Goal: Transaction & Acquisition: Download file/media

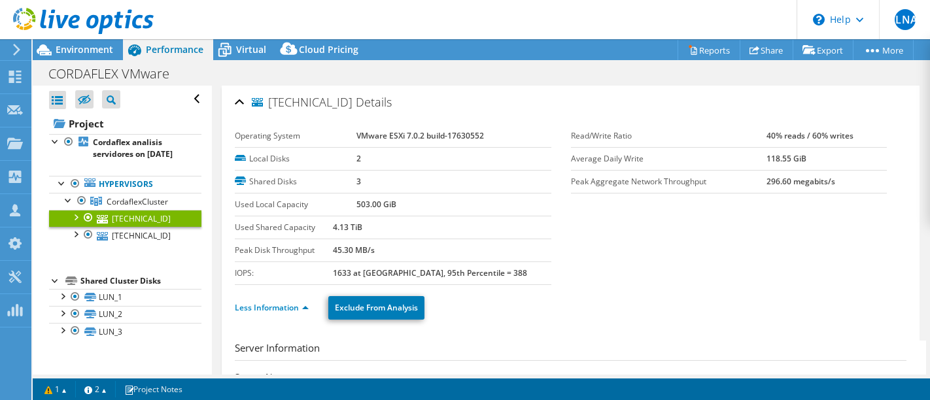
select select "USD"
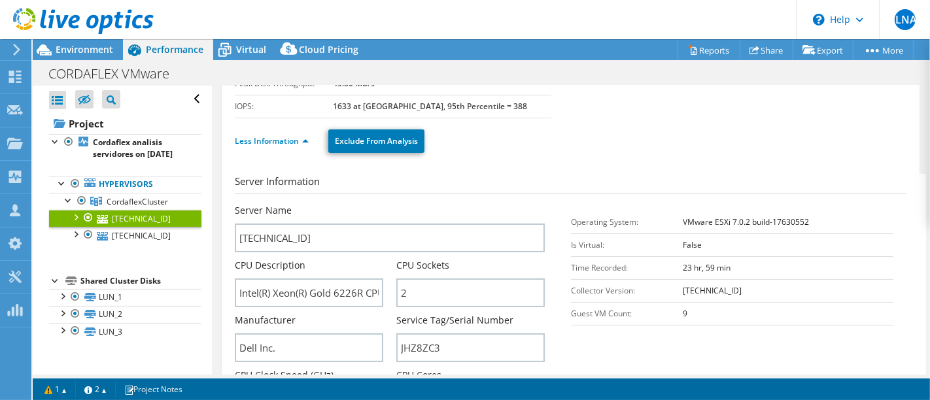
scroll to position [145, 0]
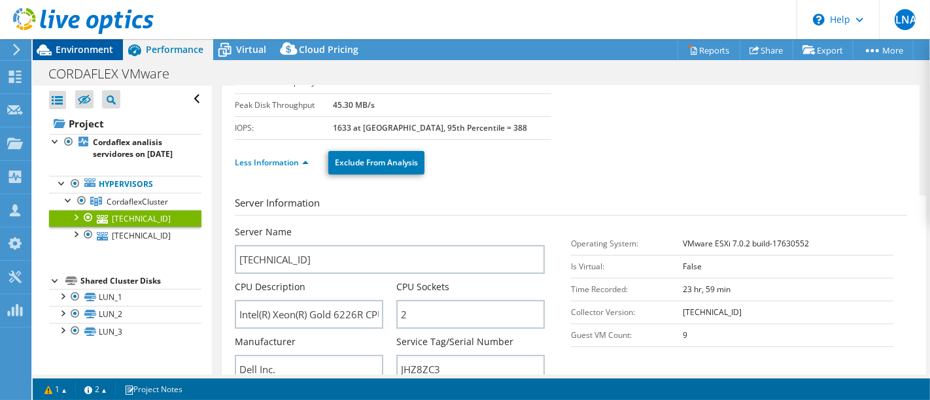
click at [63, 52] on span "Environment" at bounding box center [85, 49] width 58 height 12
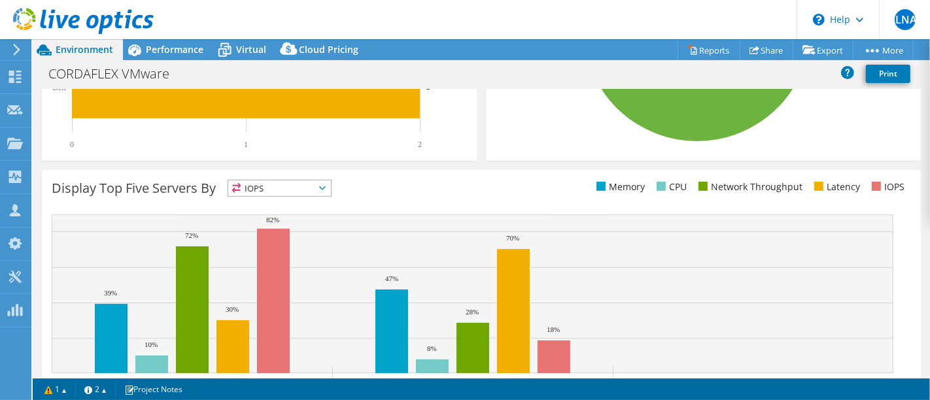
scroll to position [435, 0]
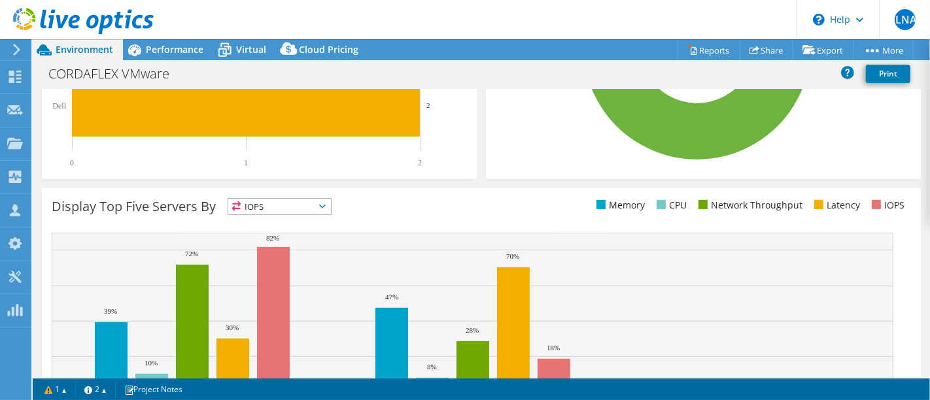
click at [317, 204] on span "IOPS" at bounding box center [279, 207] width 103 height 16
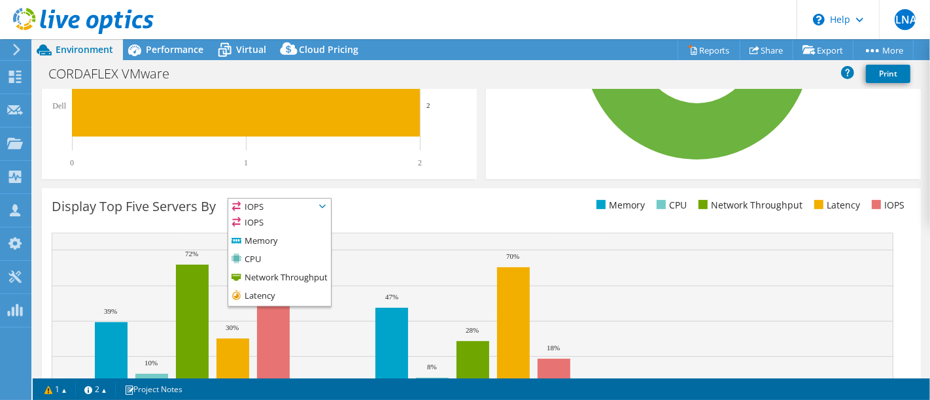
click at [297, 307] on rect at bounding box center [473, 312] width 842 height 159
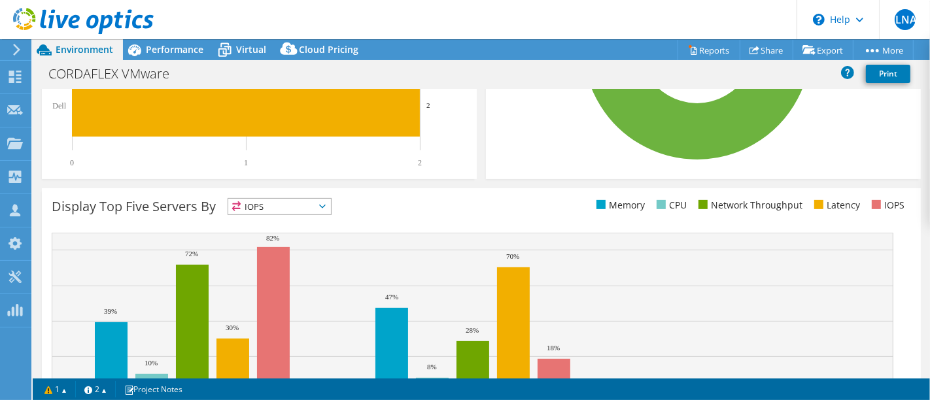
click at [297, 293] on rect at bounding box center [473, 312] width 842 height 159
click at [306, 208] on span "IOPS" at bounding box center [279, 207] width 103 height 16
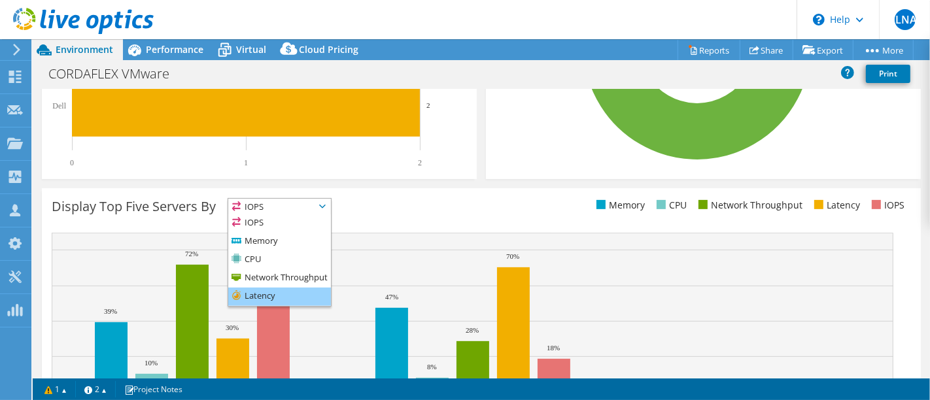
click at [284, 291] on li "Latency" at bounding box center [279, 297] width 103 height 18
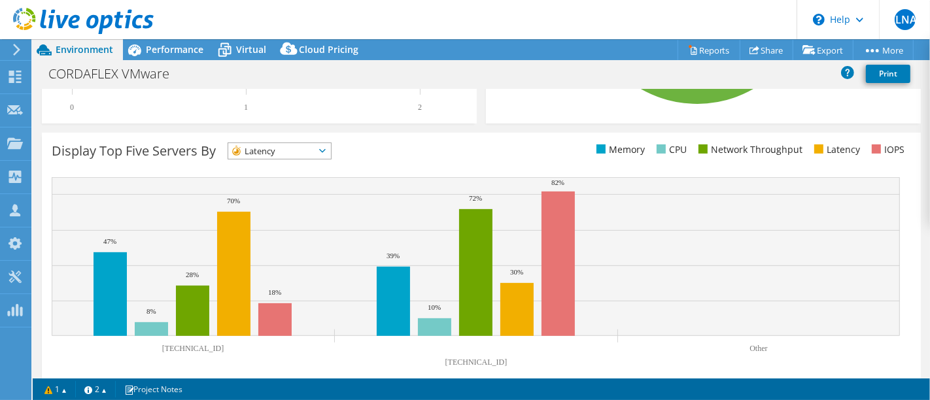
scroll to position [508, 0]
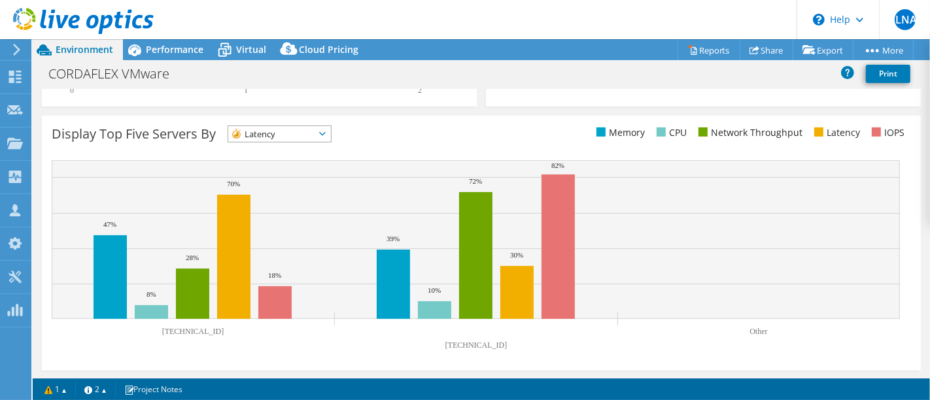
click at [311, 135] on span "Latency" at bounding box center [271, 134] width 86 height 16
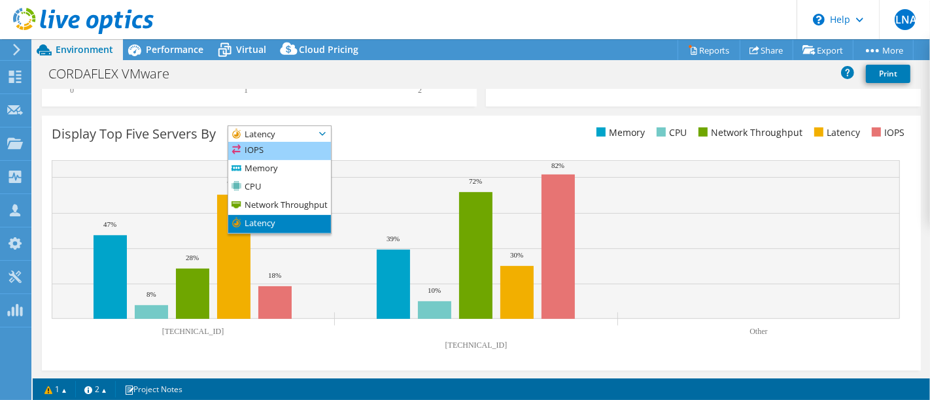
click at [267, 147] on li "IOPS" at bounding box center [279, 151] width 103 height 18
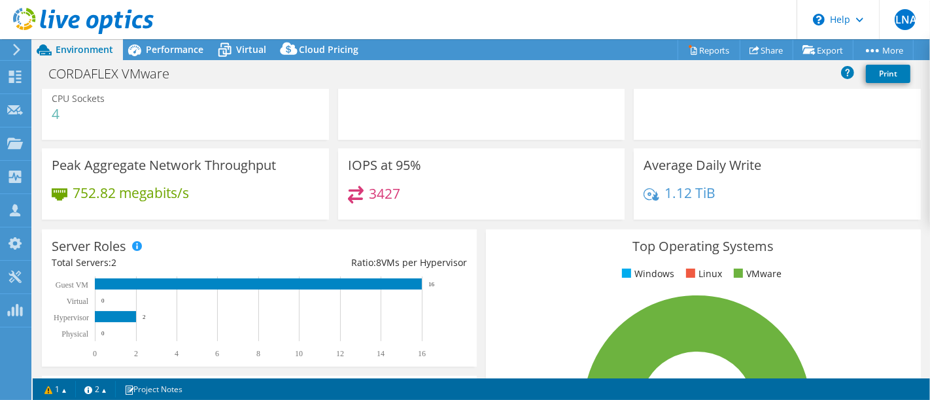
scroll to position [0, 0]
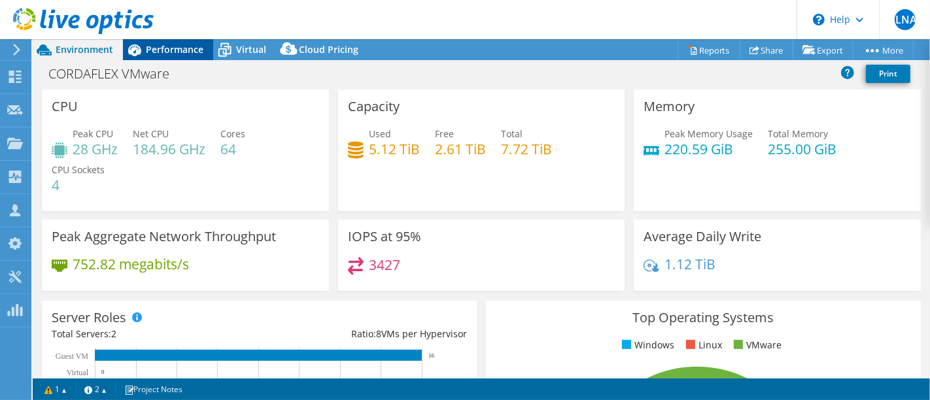
click at [156, 48] on span "Performance" at bounding box center [175, 49] width 58 height 12
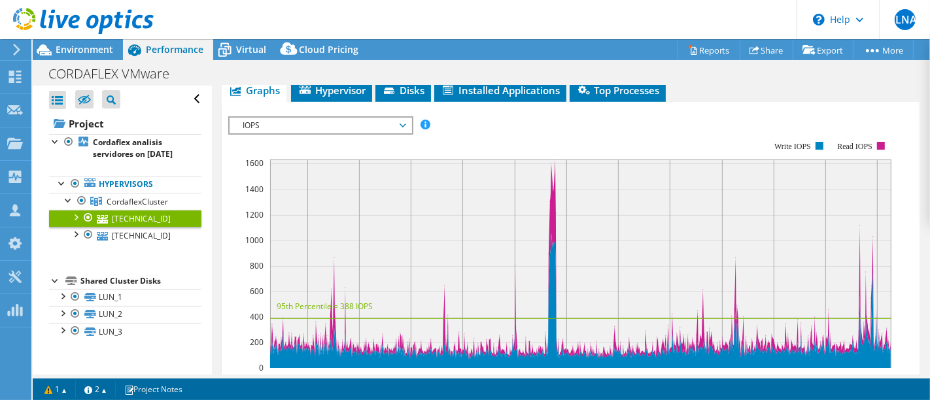
scroll to position [872, 0]
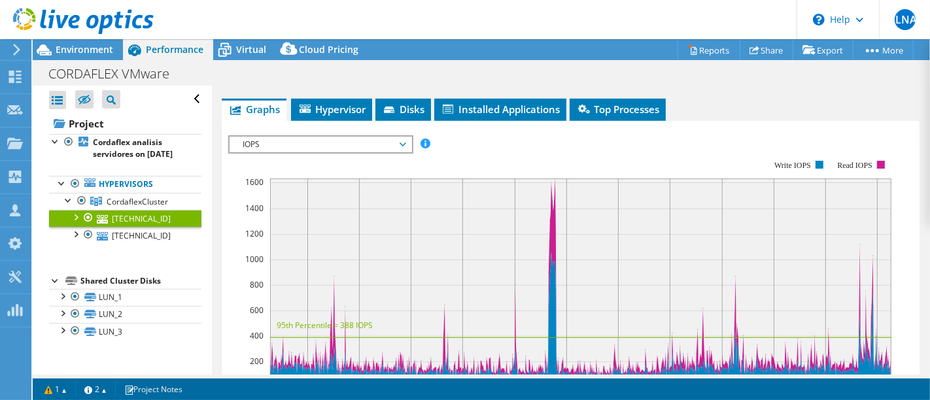
click at [349, 152] on span "IOPS" at bounding box center [320, 145] width 168 height 16
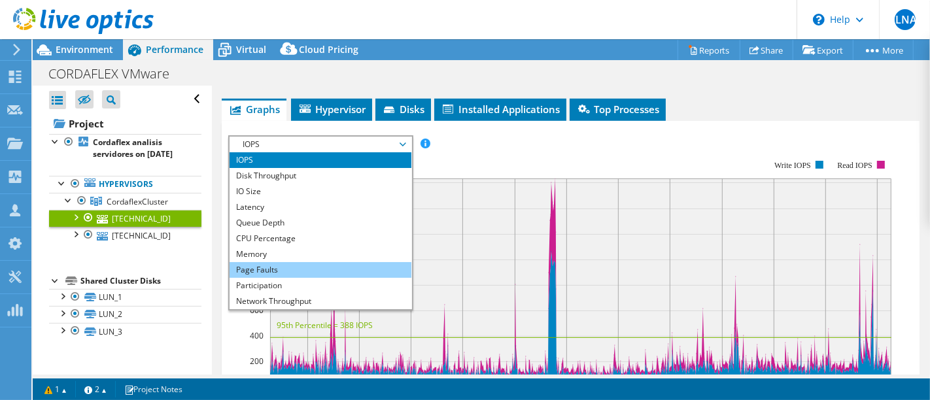
click at [313, 278] on li "Page Faults" at bounding box center [320, 270] width 181 height 16
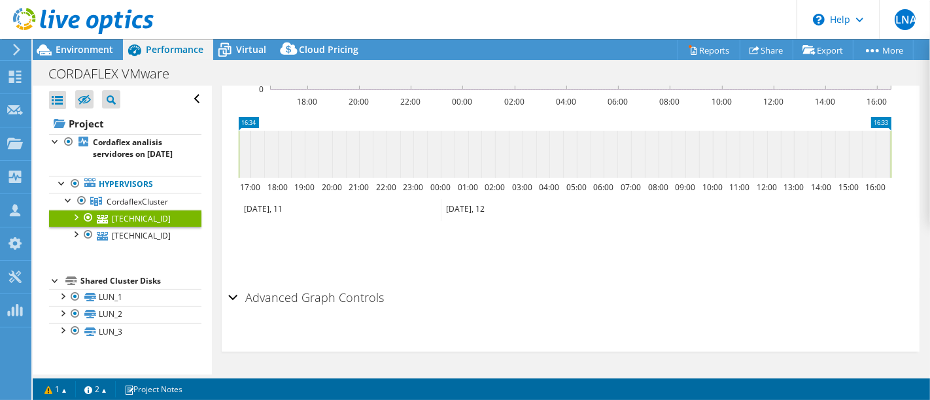
scroll to position [1189, 0]
click at [342, 300] on h2 "Advanced Graph Controls" at bounding box center [306, 298] width 156 height 26
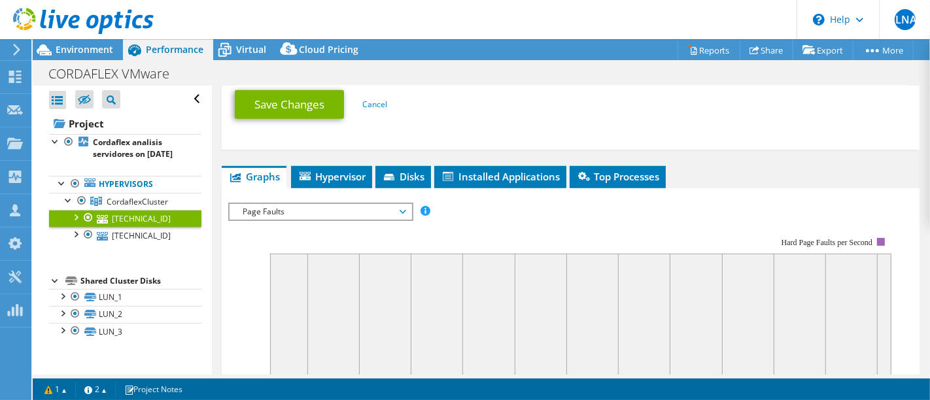
scroll to position [804, 0]
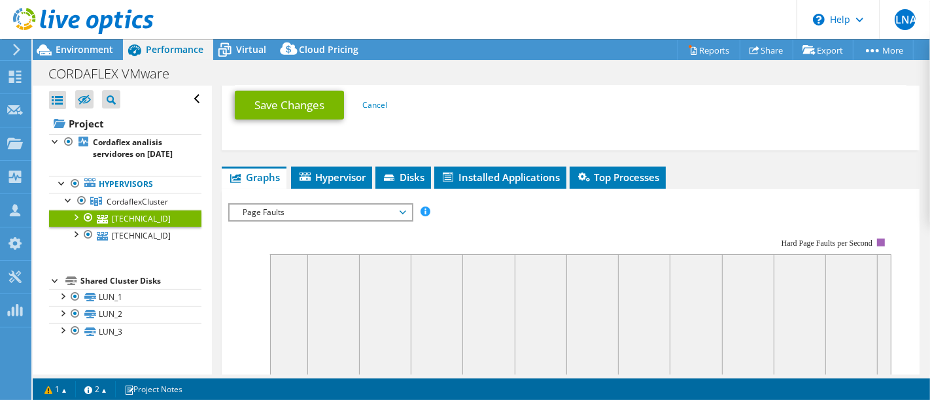
click at [302, 221] on span "Page Faults" at bounding box center [320, 213] width 168 height 16
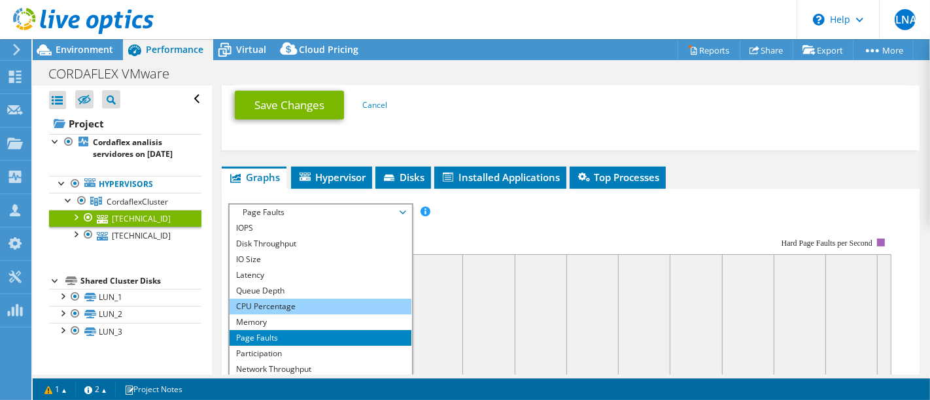
click at [297, 315] on li "CPU Percentage" at bounding box center [320, 307] width 181 height 16
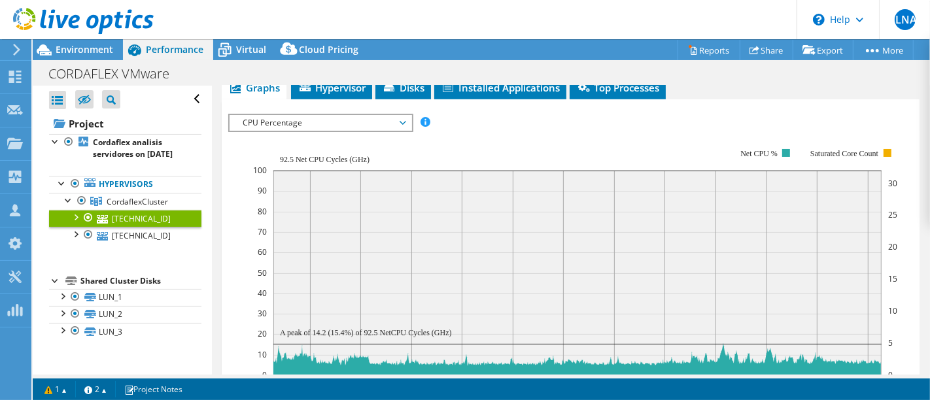
scroll to position [877, 0]
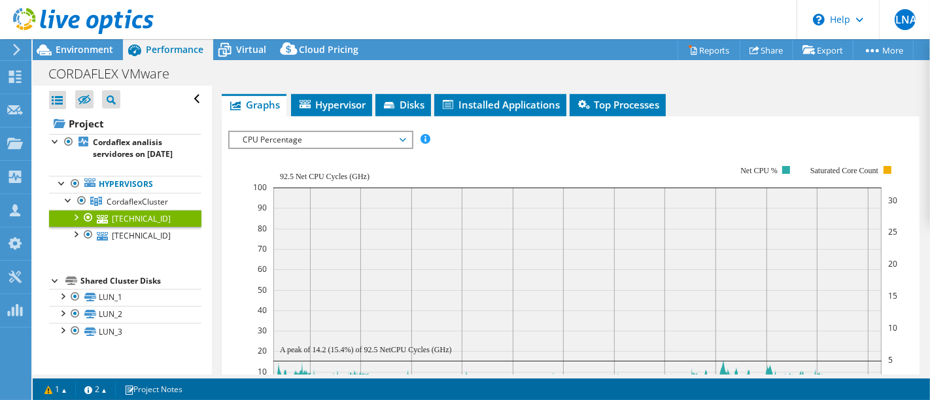
click at [314, 148] on span "CPU Percentage" at bounding box center [320, 140] width 168 height 16
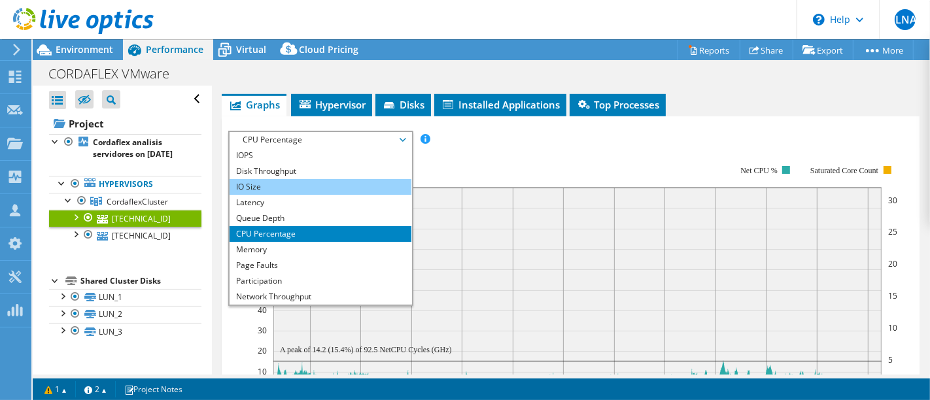
click at [299, 195] on li "IO Size" at bounding box center [320, 187] width 181 height 16
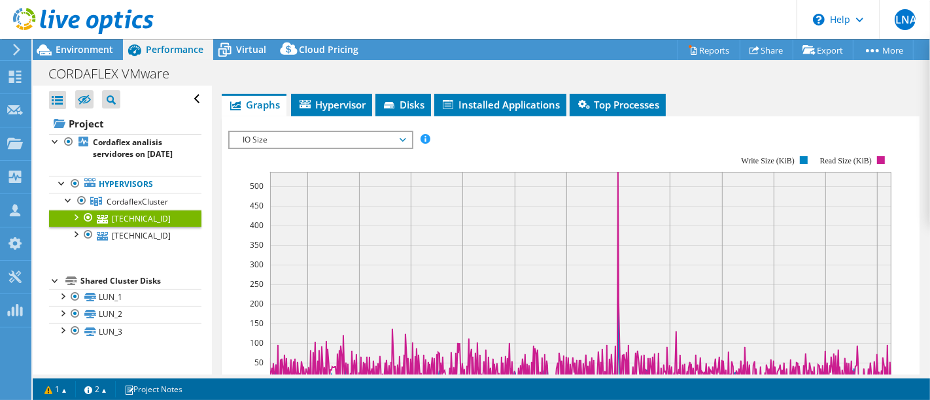
click at [321, 148] on span "IO Size" at bounding box center [320, 140] width 168 height 16
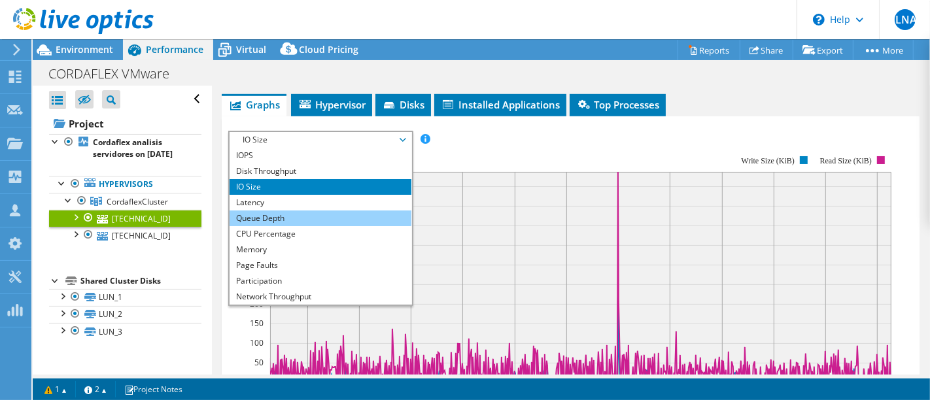
click at [304, 224] on li "Queue Depth" at bounding box center [320, 219] width 181 height 16
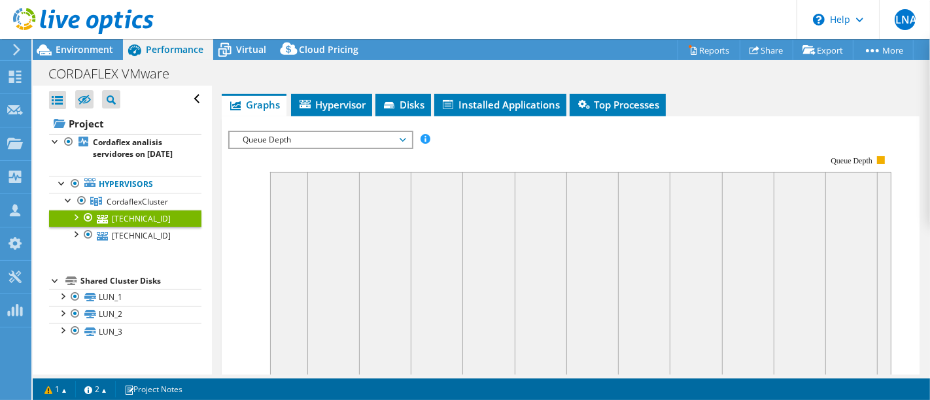
click at [308, 148] on span "Queue Depth" at bounding box center [320, 140] width 168 height 16
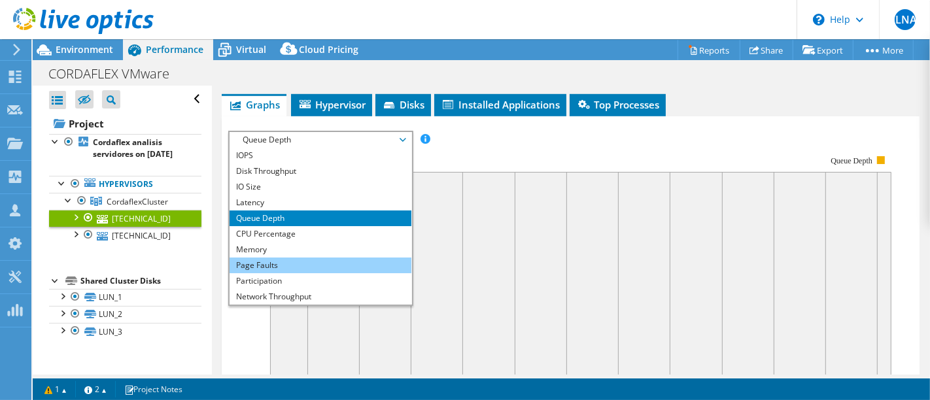
click at [308, 274] on li "Page Faults" at bounding box center [320, 266] width 181 height 16
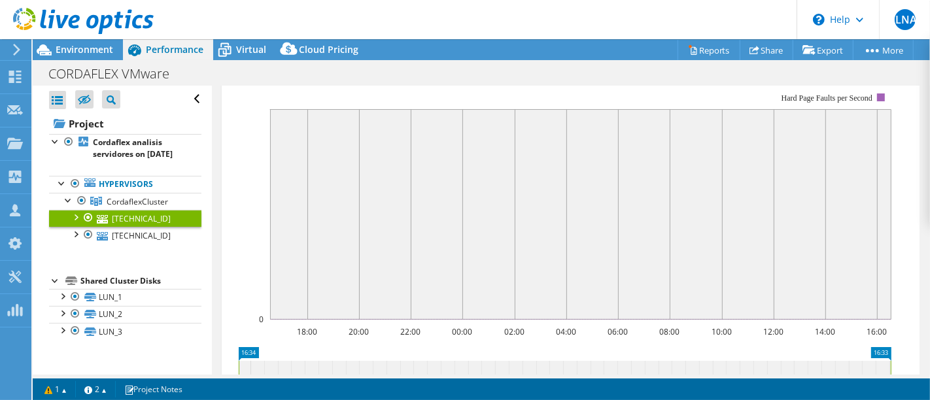
scroll to position [804, 0]
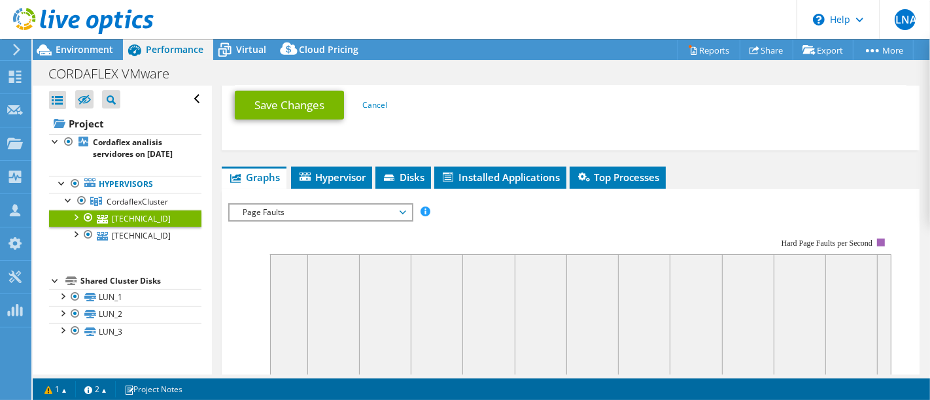
click at [273, 217] on span "Page Faults" at bounding box center [320, 213] width 168 height 16
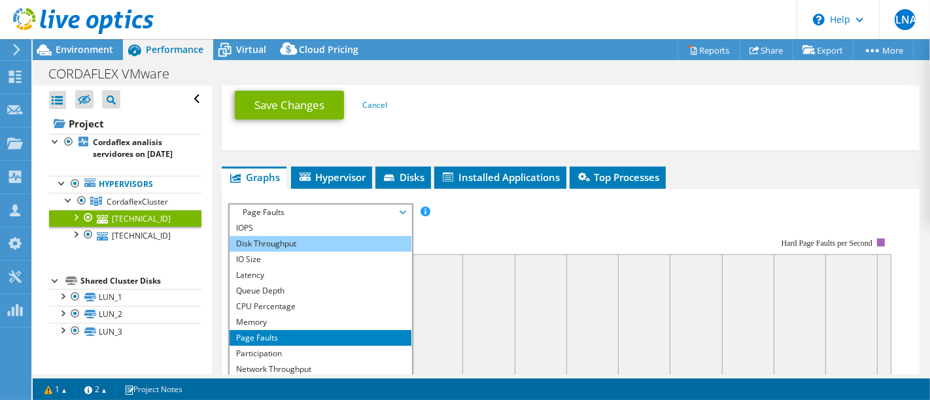
click at [306, 252] on li "Disk Throughput" at bounding box center [320, 244] width 181 height 16
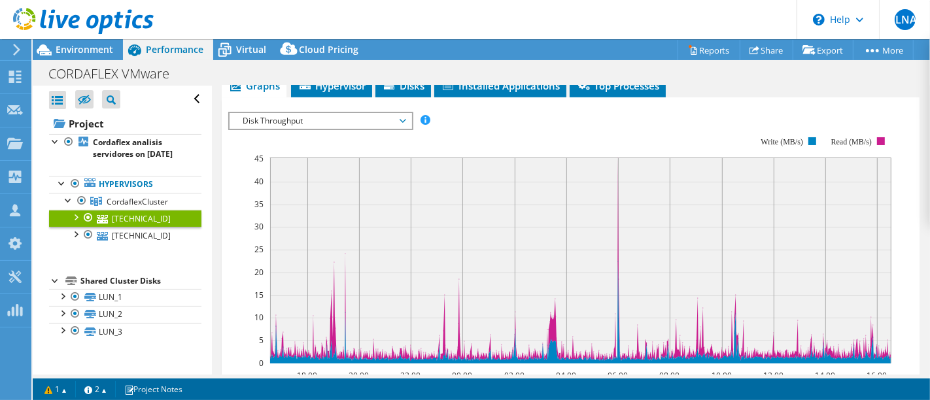
scroll to position [877, 0]
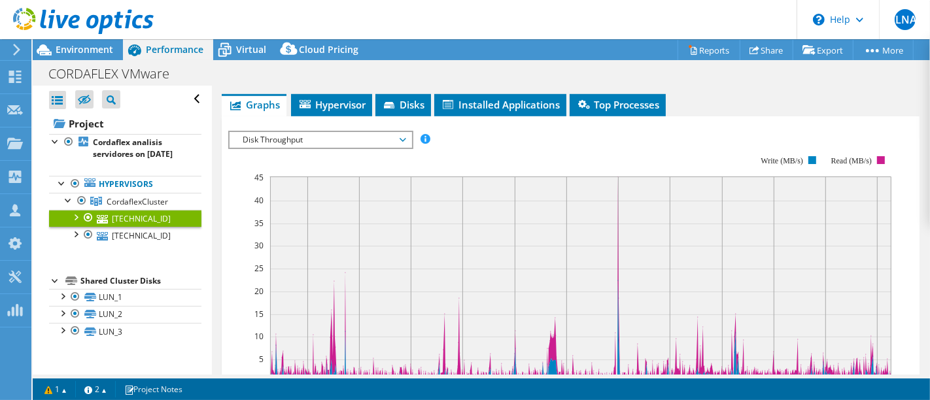
click at [313, 149] on div "Disk Throughput IOPS Disk Throughput IO Size Latency Queue Depth CPU Percentage…" at bounding box center [320, 140] width 185 height 18
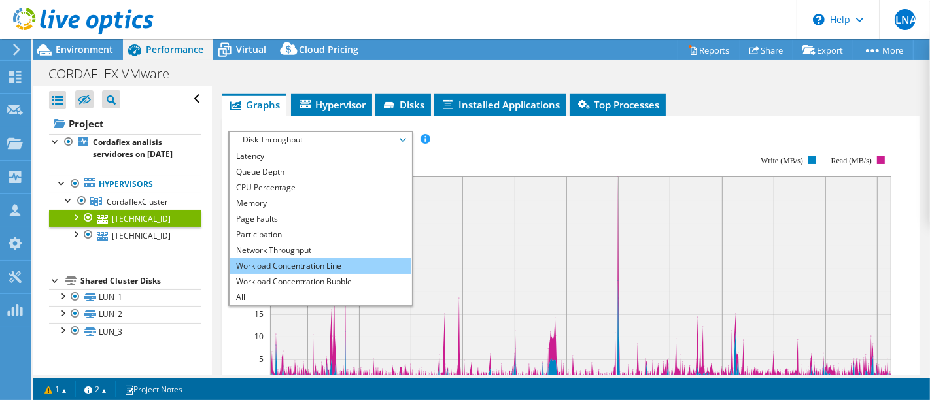
click at [315, 274] on li "Workload Concentration Line" at bounding box center [320, 266] width 181 height 16
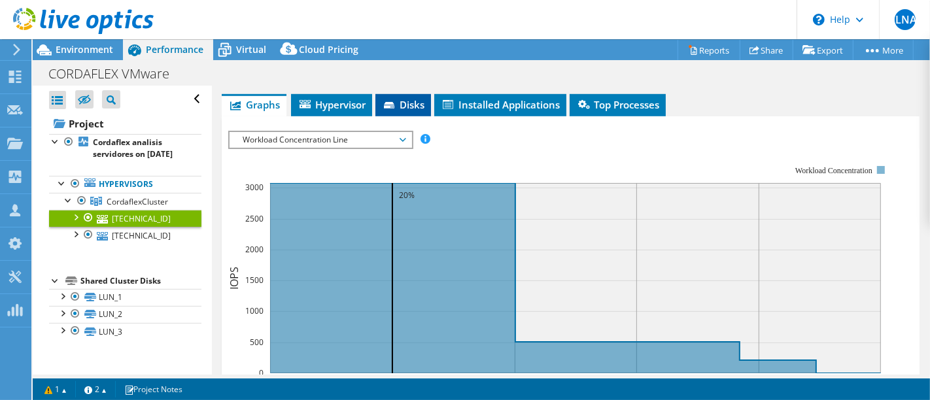
click at [391, 109] on icon at bounding box center [389, 105] width 10 height 7
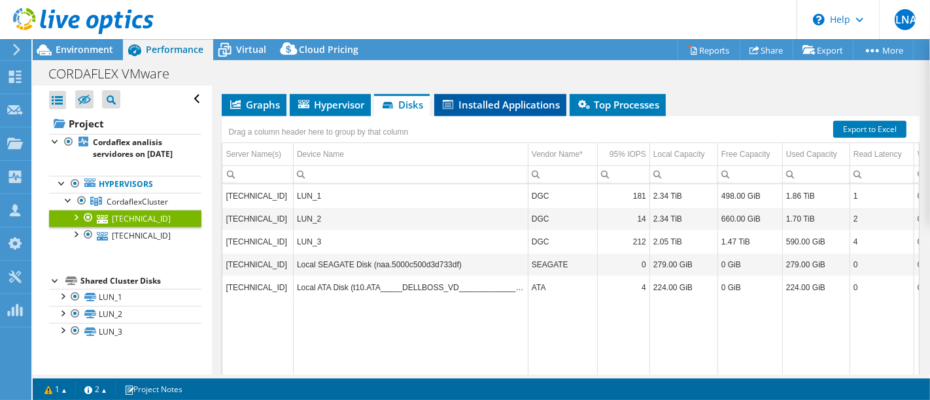
click at [533, 111] on span "Installed Applications" at bounding box center [500, 104] width 119 height 13
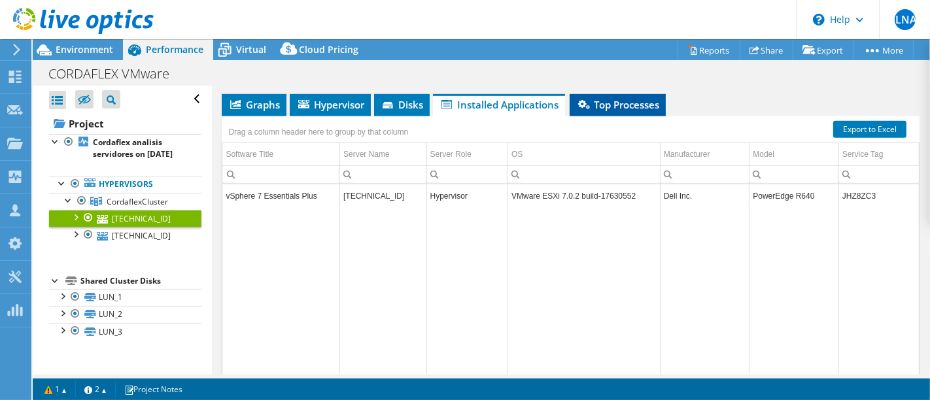
click at [629, 111] on span "Top Processes" at bounding box center [617, 104] width 83 height 13
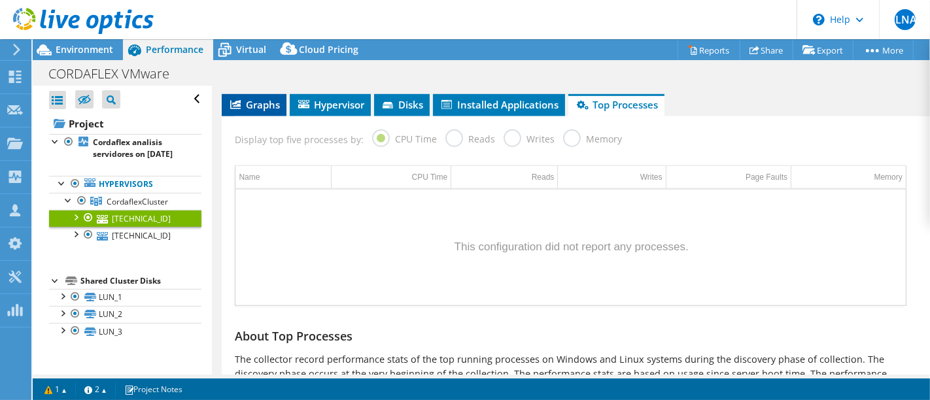
click at [259, 111] on span "Graphs" at bounding box center [254, 104] width 52 height 13
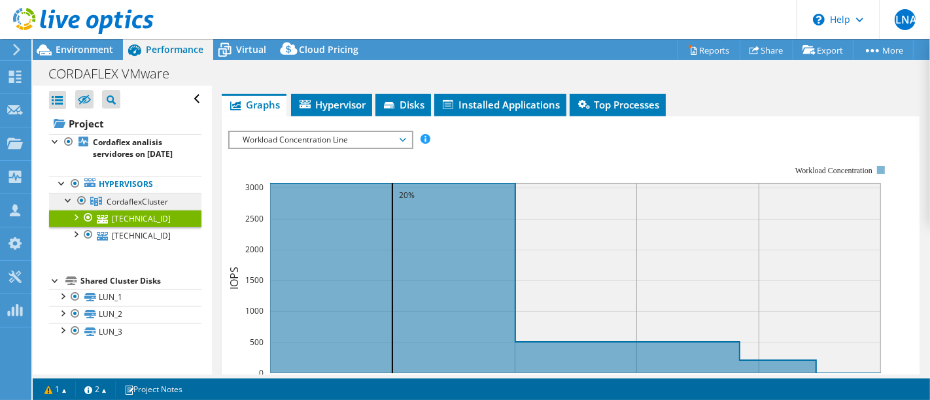
click at [128, 207] on span "CordaflexCluster" at bounding box center [138, 201] width 62 height 11
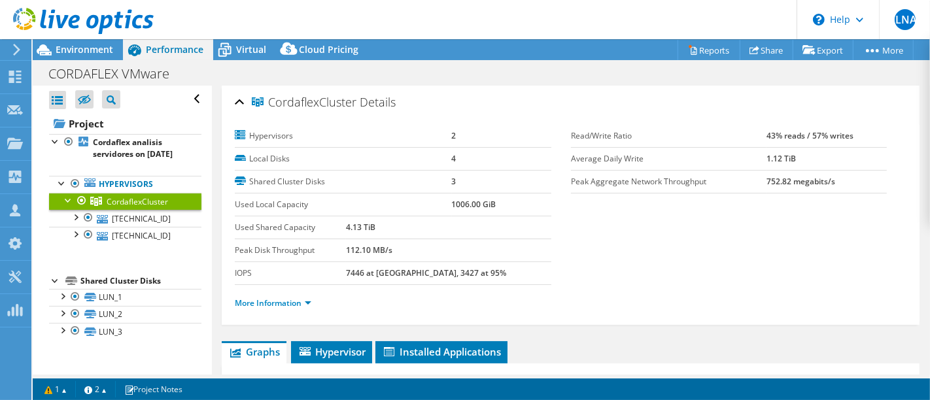
scroll to position [0, 0]
click at [109, 227] on link "10.68.181.18" at bounding box center [125, 218] width 152 height 17
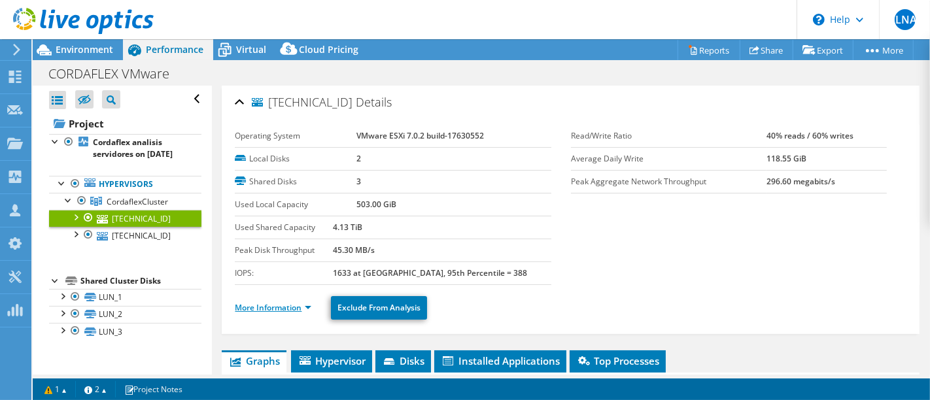
click at [286, 306] on link "More Information" at bounding box center [273, 307] width 77 height 11
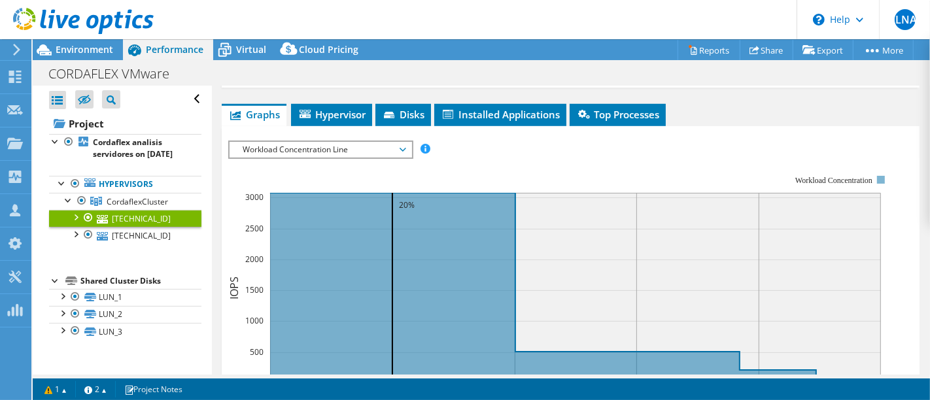
scroll to position [872, 0]
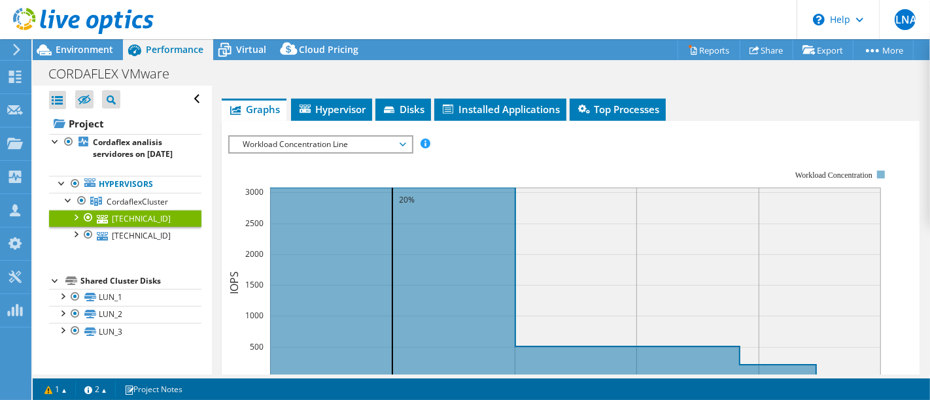
click at [296, 151] on span "Workload Concentration Line" at bounding box center [320, 145] width 168 height 16
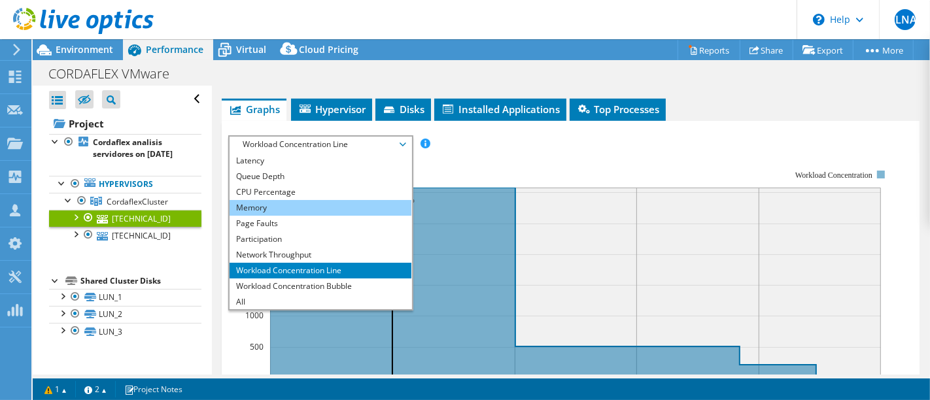
click at [293, 216] on li "Memory" at bounding box center [320, 208] width 181 height 16
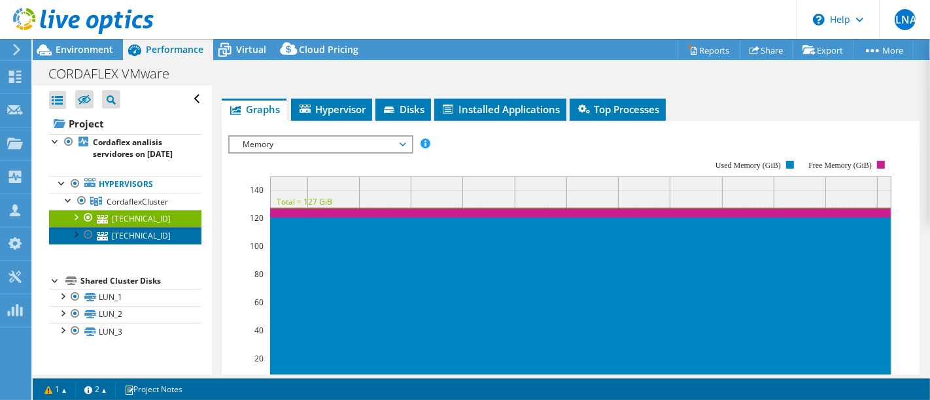
click at [131, 244] on link "10.68.181.11" at bounding box center [125, 235] width 152 height 17
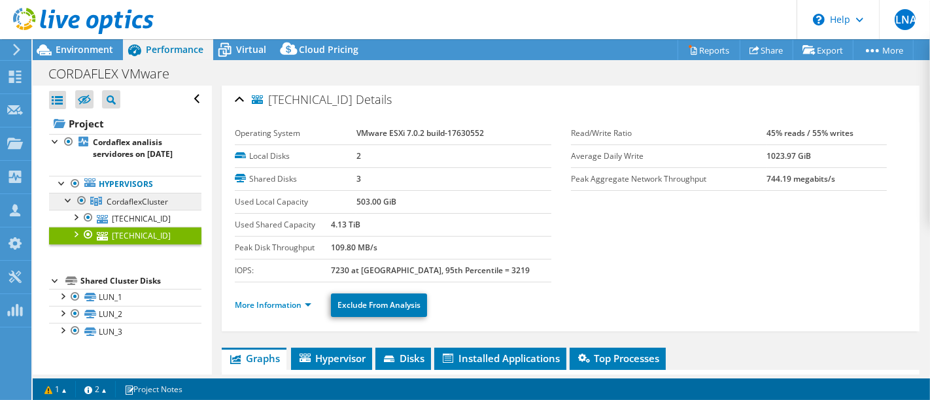
scroll to position [0, 0]
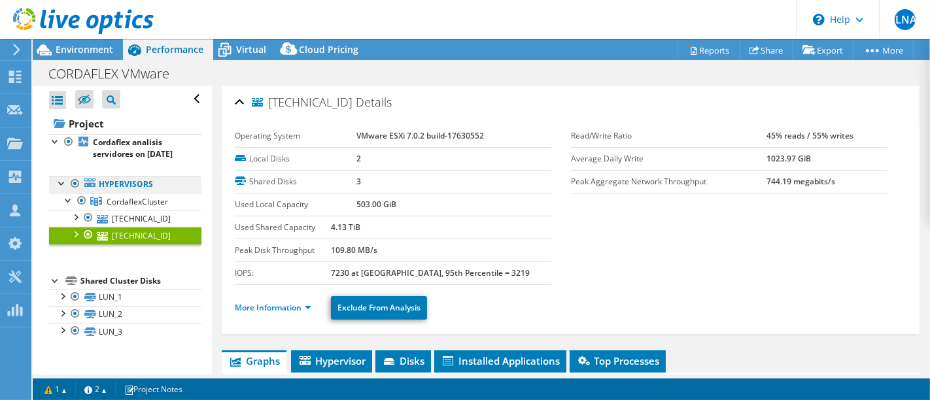
click at [122, 193] on link "Hypervisors" at bounding box center [125, 184] width 152 height 17
click at [125, 207] on span "CordaflexCluster" at bounding box center [138, 201] width 62 height 11
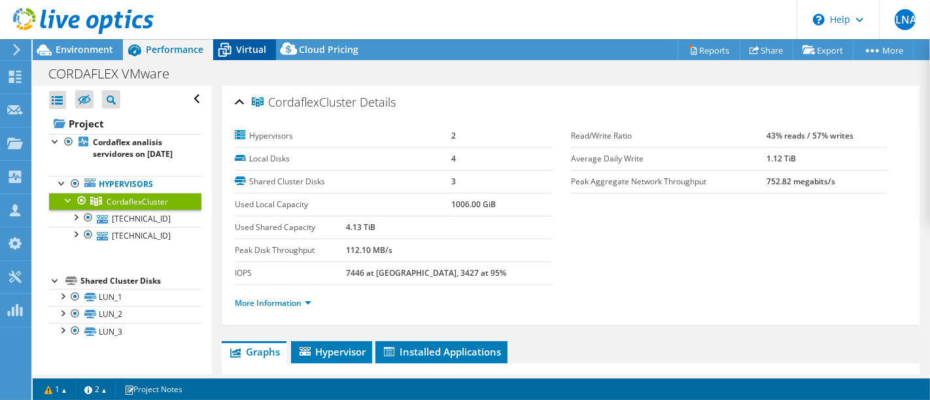
click at [226, 55] on icon at bounding box center [224, 50] width 23 height 23
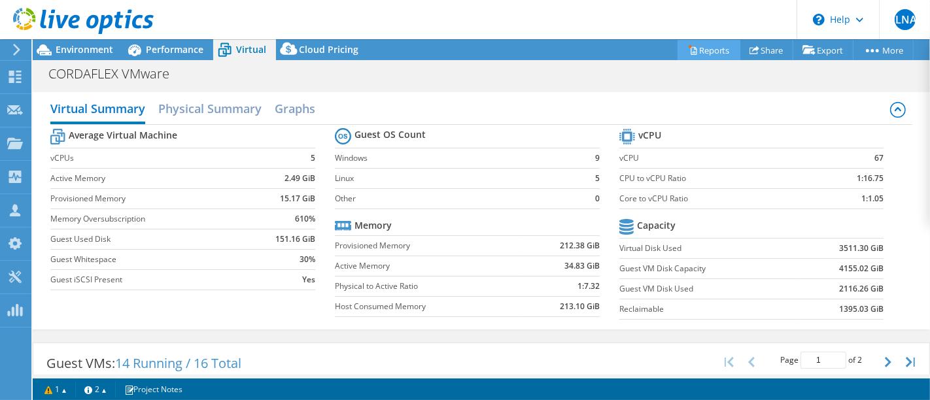
click at [694, 52] on link "Reports" at bounding box center [709, 50] width 63 height 20
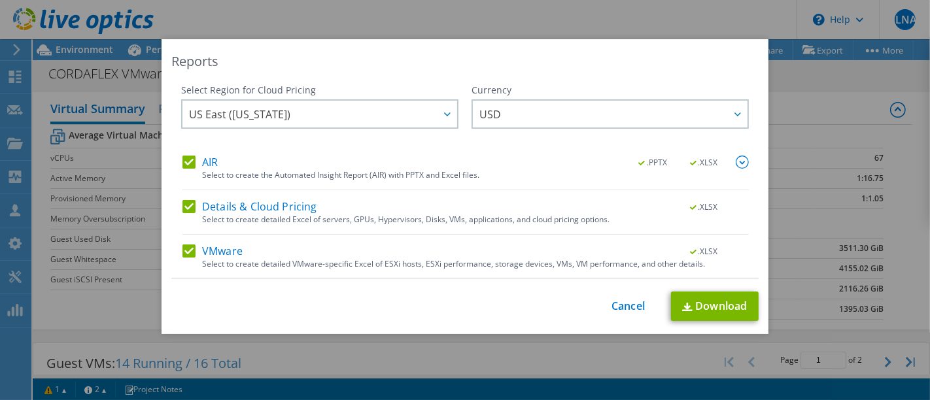
click at [183, 202] on label "Details & Cloud Pricing" at bounding box center [250, 206] width 135 height 13
click at [0, 0] on input "Details & Cloud Pricing" at bounding box center [0, 0] width 0 height 0
click at [187, 249] on label "VMware" at bounding box center [213, 251] width 60 height 13
click at [0, 0] on input "VMware" at bounding box center [0, 0] width 0 height 0
click at [186, 206] on label "Details & Cloud Pricing" at bounding box center [250, 206] width 135 height 13
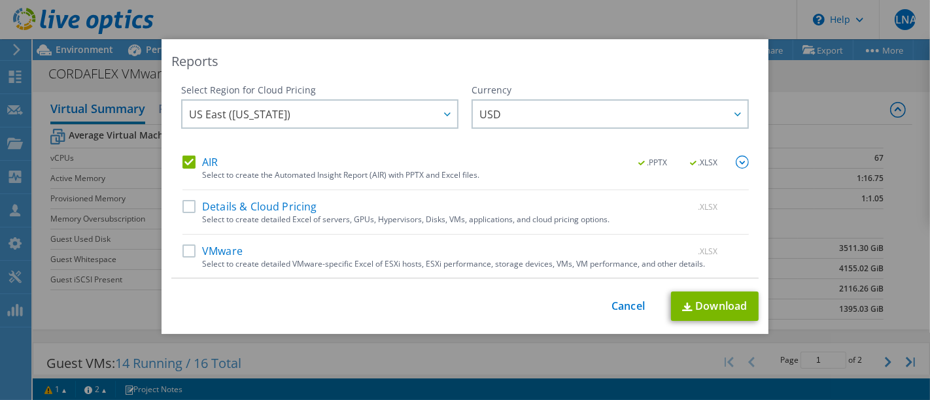
click at [0, 0] on input "Details & Cloud Pricing" at bounding box center [0, 0] width 0 height 0
click at [186, 160] on label "AIR" at bounding box center [200, 162] width 35 height 13
click at [0, 0] on input "AIR" at bounding box center [0, 0] width 0 height 0
click at [183, 208] on label "Details & Cloud Pricing" at bounding box center [250, 206] width 135 height 13
click at [0, 0] on input "Details & Cloud Pricing" at bounding box center [0, 0] width 0 height 0
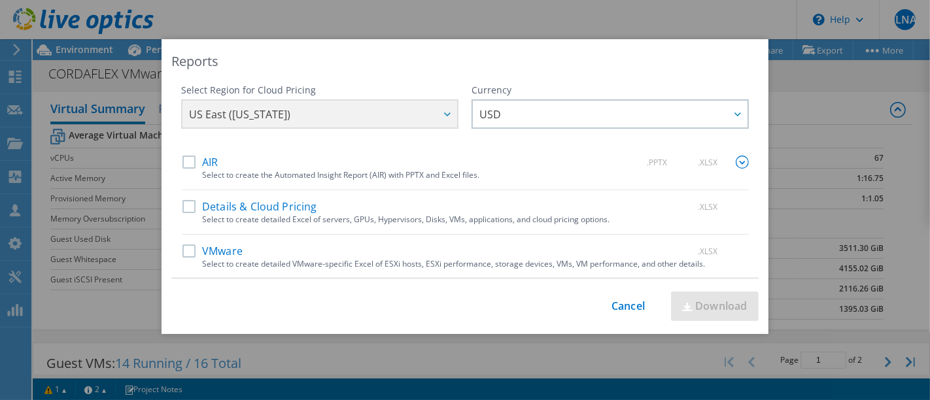
click at [185, 247] on label "VMware" at bounding box center [213, 251] width 60 height 13
click at [0, 0] on input "VMware" at bounding box center [0, 0] width 0 height 0
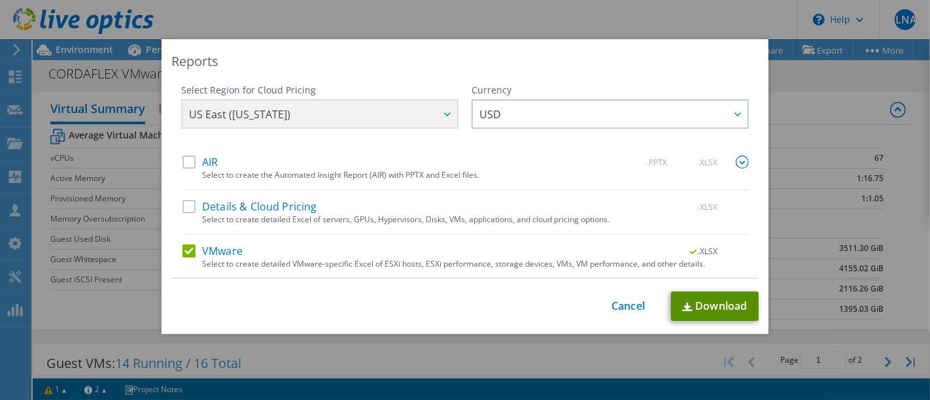
click at [701, 300] on link "Download" at bounding box center [715, 306] width 88 height 29
click at [424, 310] on div "This process may take a while, please wait... Cancel Download" at bounding box center [465, 306] width 588 height 29
click at [617, 312] on link "Cancel" at bounding box center [628, 306] width 33 height 12
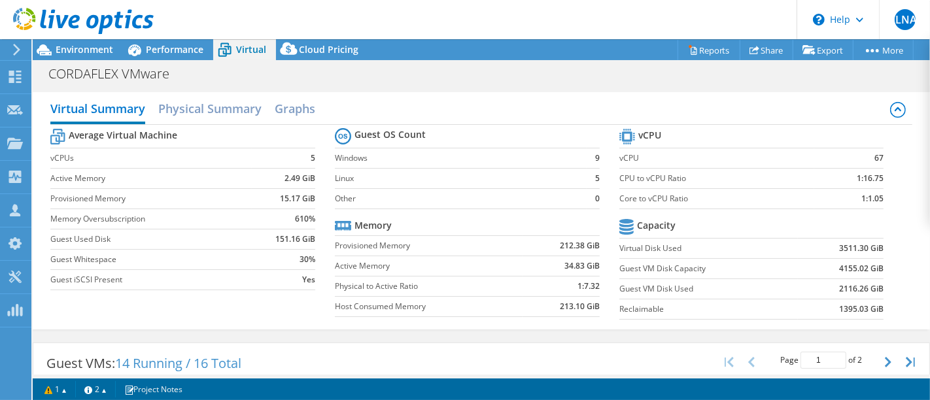
click at [16, 44] on icon at bounding box center [17, 50] width 10 height 12
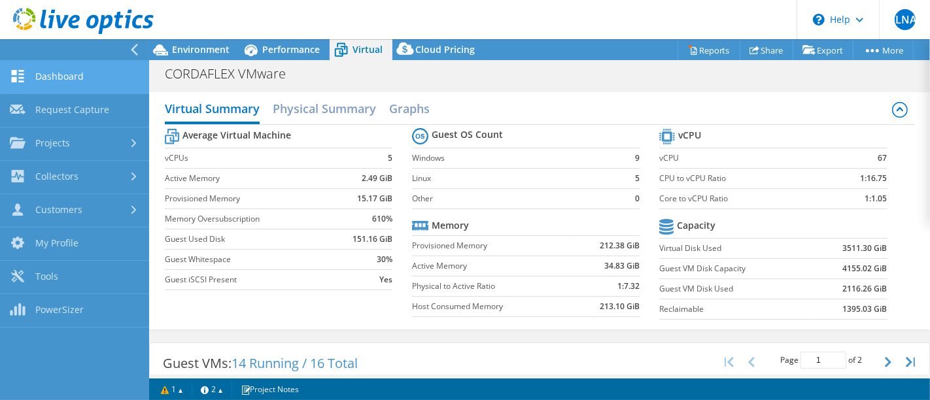
click at [63, 75] on link "Dashboard" at bounding box center [74, 77] width 149 height 33
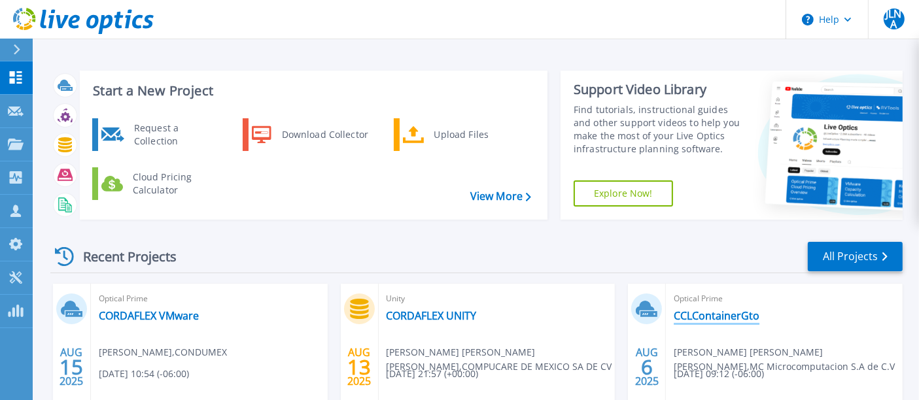
click at [699, 309] on link "CCLContainerGto" at bounding box center [717, 315] width 86 height 13
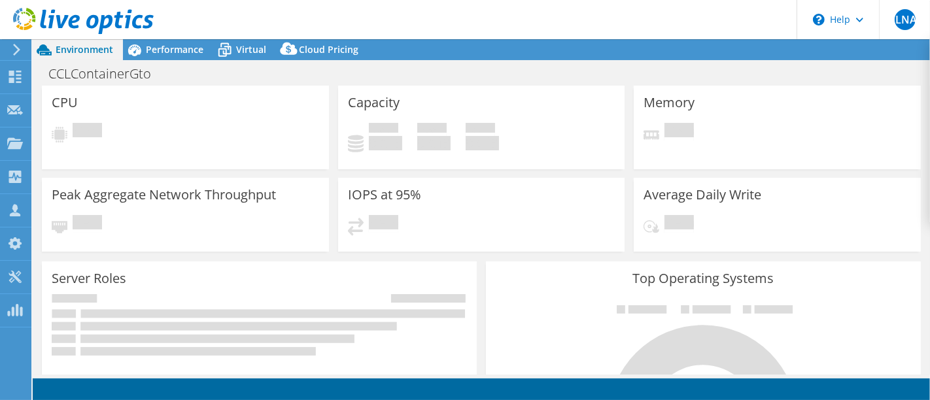
select select "USD"
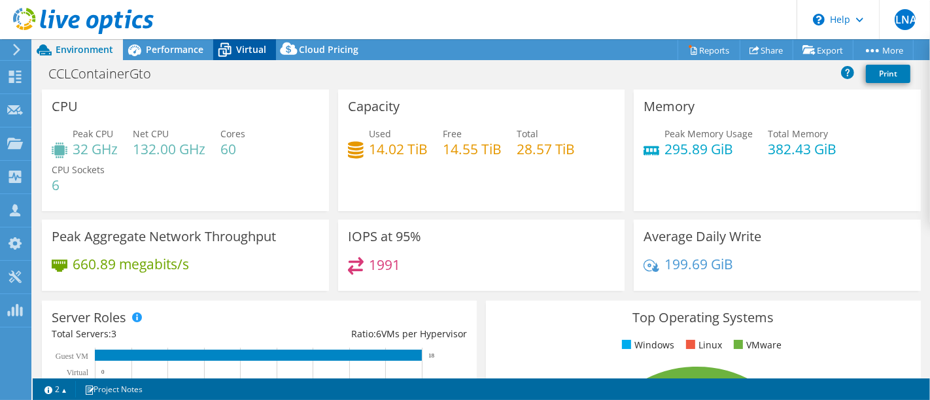
click at [254, 59] on div "Virtual" at bounding box center [244, 49] width 63 height 21
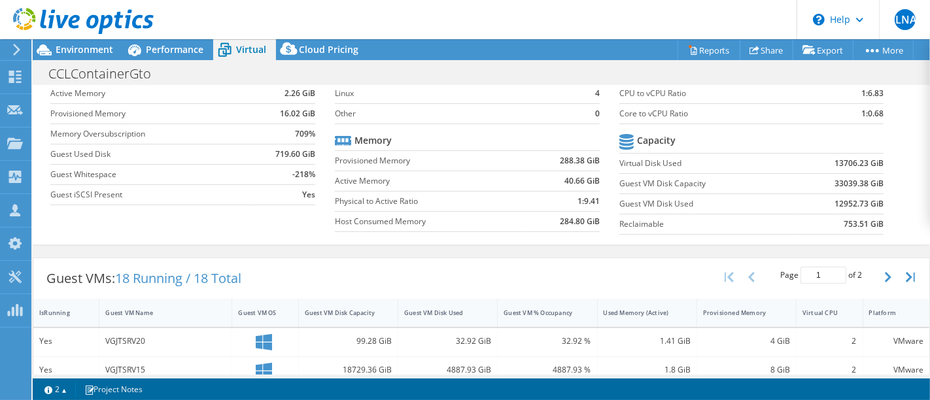
scroll to position [186, 0]
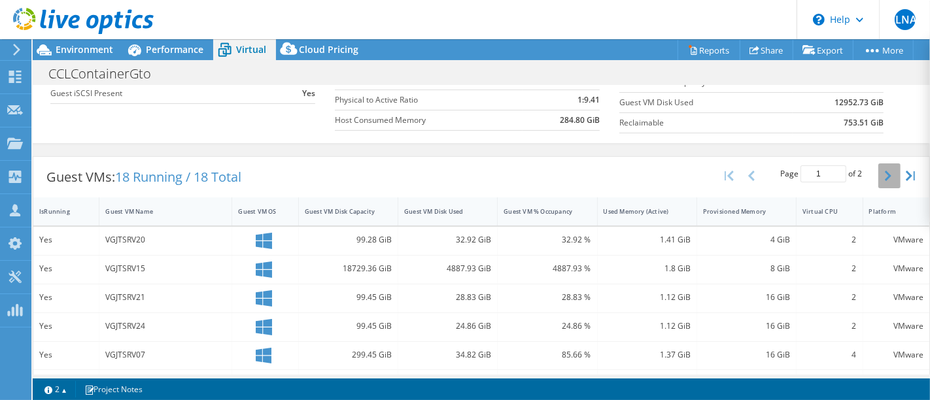
click at [885, 171] on icon "button" at bounding box center [888, 176] width 7 height 10
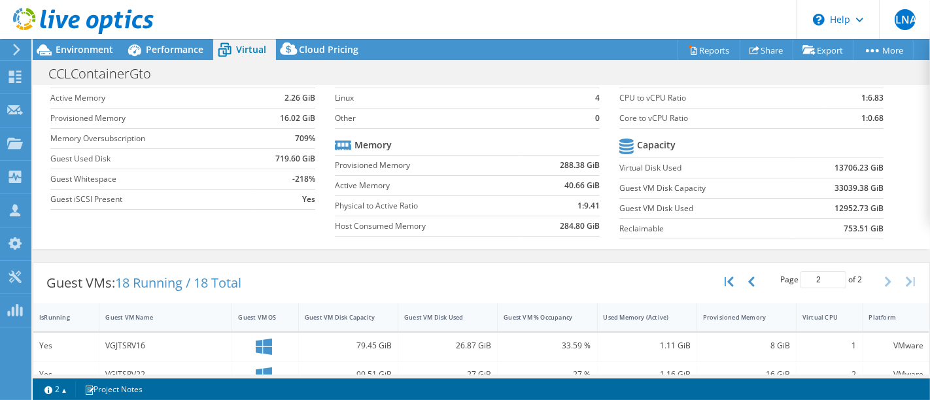
scroll to position [130, 0]
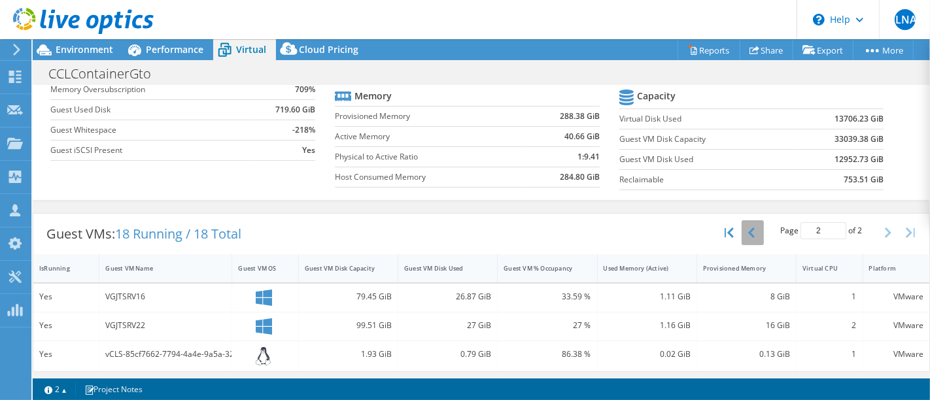
click at [745, 227] on button "button" at bounding box center [753, 233] width 22 height 25
type input "1"
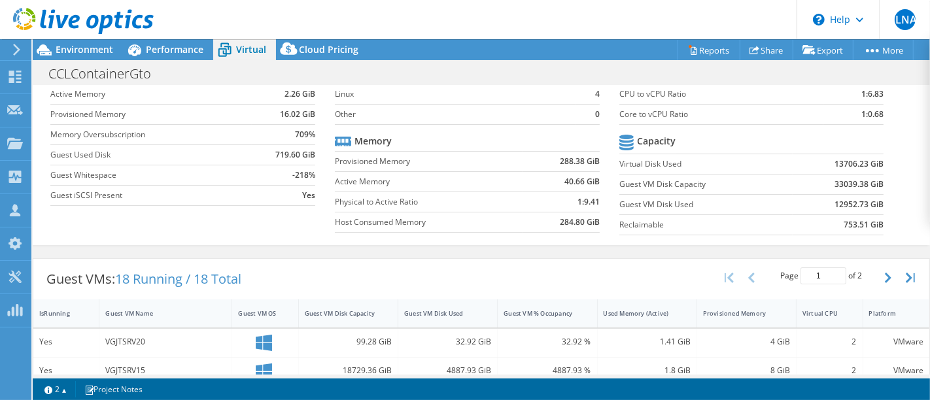
scroll to position [0, 0]
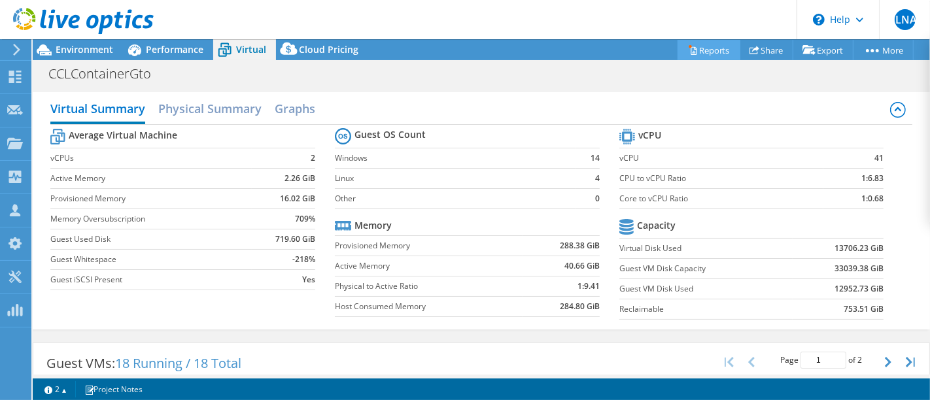
click at [710, 50] on link "Reports" at bounding box center [709, 50] width 63 height 20
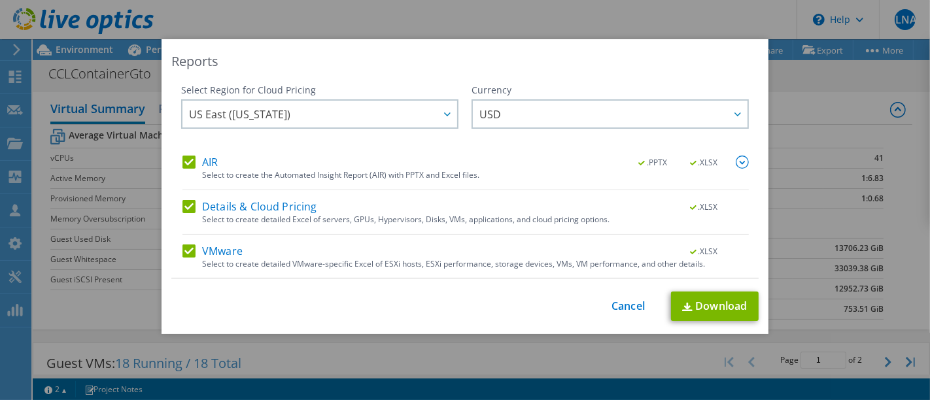
click at [175, 205] on div "Select Region for Cloud Pricing Asia Pacific ([GEOGRAPHIC_DATA]) [GEOGRAPHIC_DA…" at bounding box center [465, 181] width 588 height 195
click at [185, 211] on label "Details & Cloud Pricing" at bounding box center [250, 206] width 135 height 13
click at [0, 0] on input "Details & Cloud Pricing" at bounding box center [0, 0] width 0 height 0
click at [183, 156] on label "AIR" at bounding box center [200, 162] width 35 height 13
click at [0, 0] on input "AIR" at bounding box center [0, 0] width 0 height 0
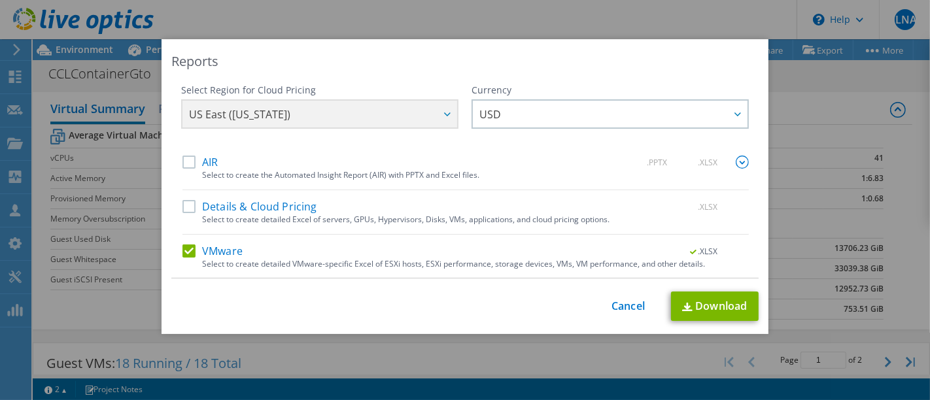
click at [183, 159] on label "AIR" at bounding box center [200, 162] width 35 height 13
click at [0, 0] on input "AIR" at bounding box center [0, 0] width 0 height 0
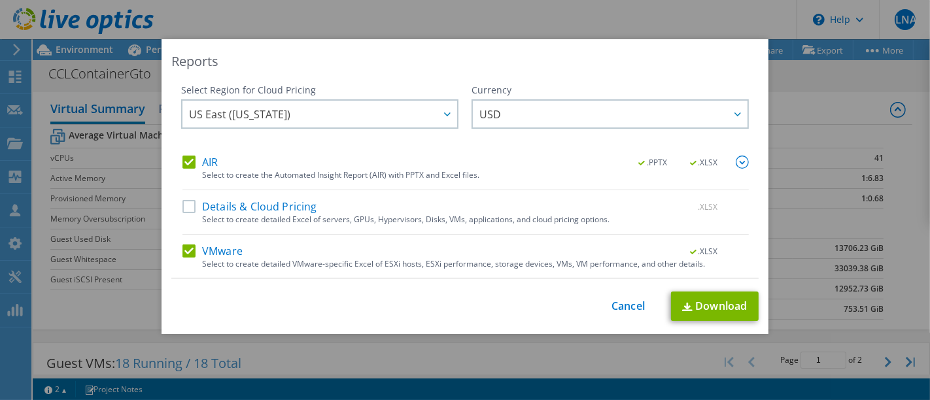
click at [736, 164] on img at bounding box center [742, 162] width 13 height 13
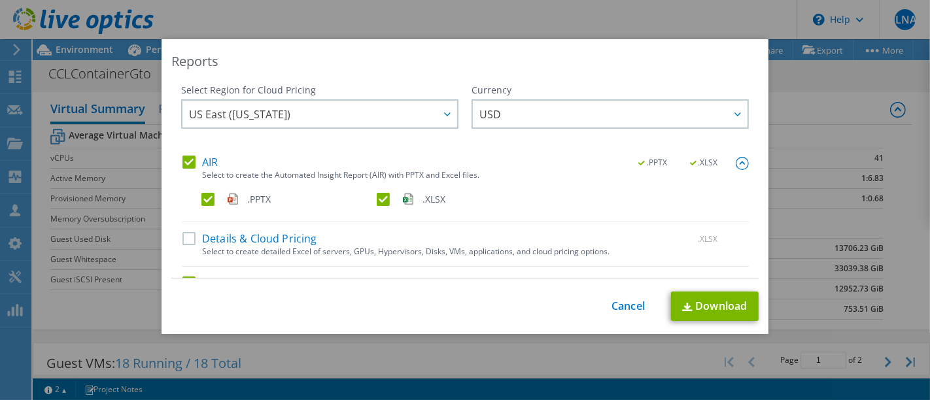
click at [202, 195] on label ".PPTX" at bounding box center [288, 199] width 173 height 13
click at [0, 0] on input ".PPTX" at bounding box center [0, 0] width 0 height 0
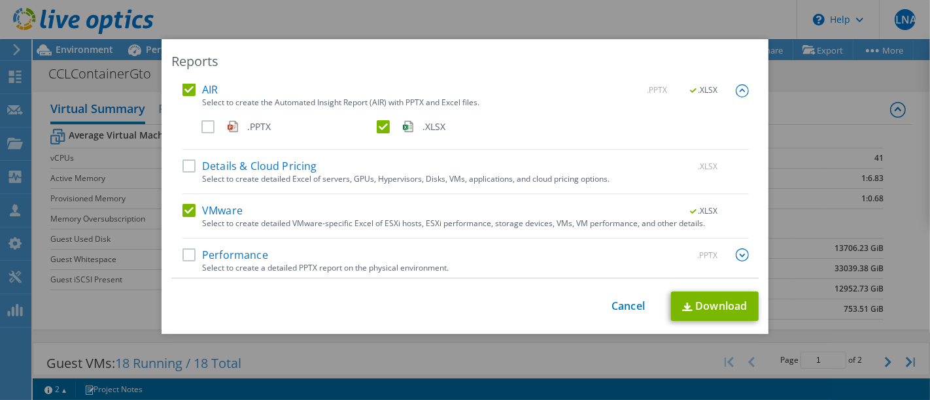
scroll to position [76, 0]
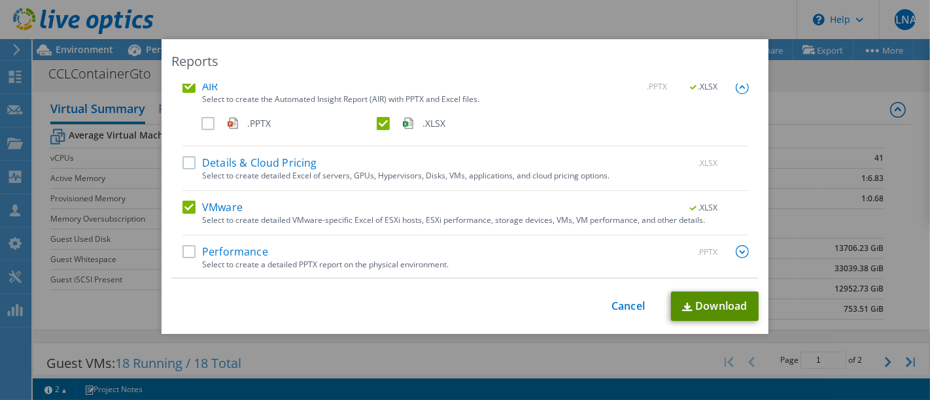
click at [709, 308] on link "Download" at bounding box center [715, 306] width 88 height 29
click at [624, 313] on div "This process may take a while, please wait... Cancel Download" at bounding box center [465, 306] width 588 height 29
